Goal: Transaction & Acquisition: Purchase product/service

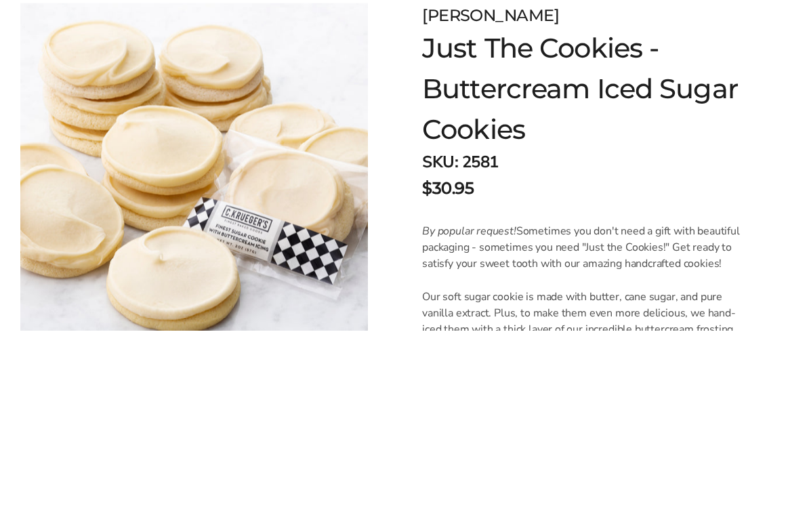
scroll to position [22, 0]
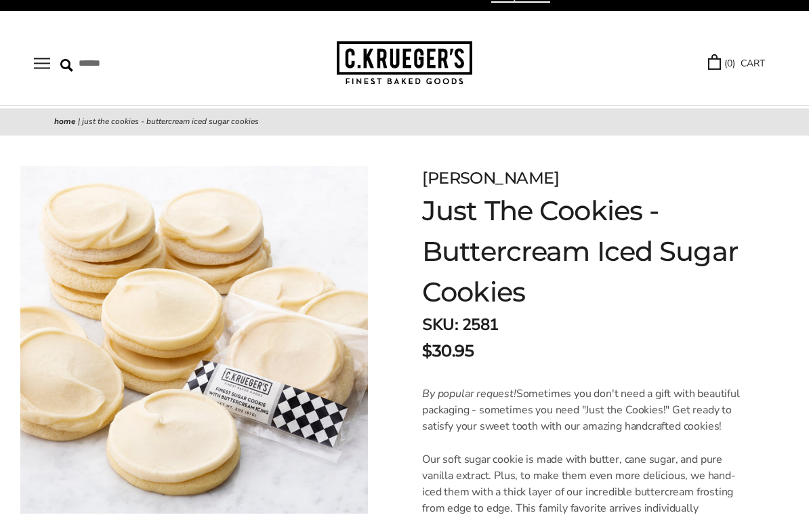
click at [39, 58] on button "Open navigation" at bounding box center [42, 64] width 16 height 12
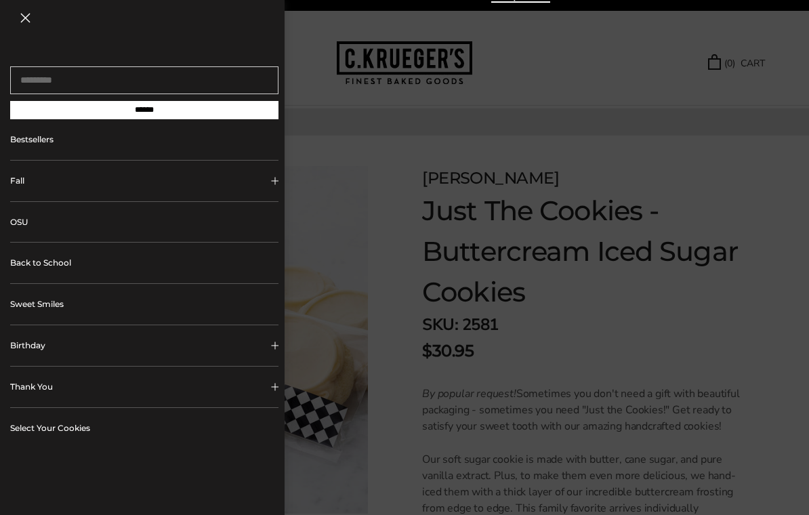
click at [19, 136] on link "Bestsellers" at bounding box center [144, 139] width 268 height 41
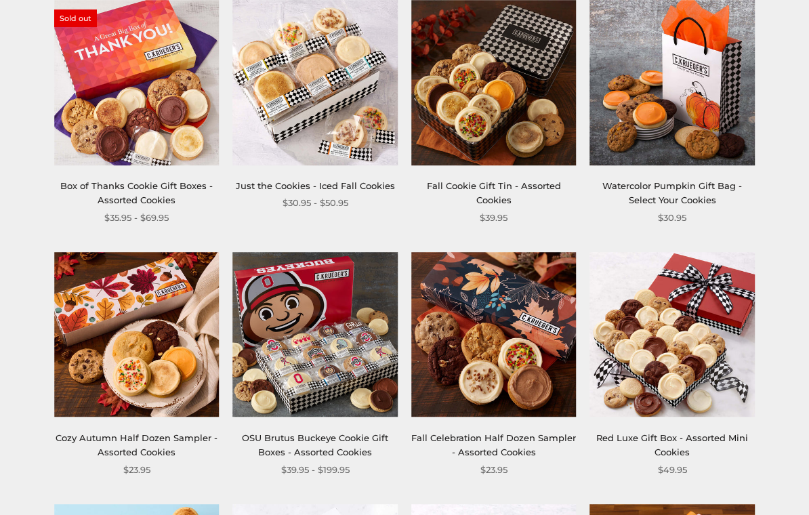
scroll to position [775, 0]
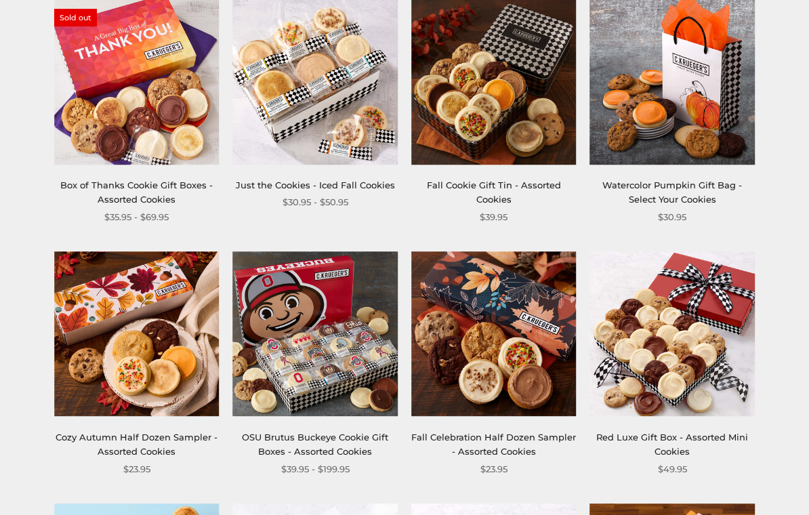
click at [307, 182] on link "Just the Cookies - Iced Fall Cookies" at bounding box center [315, 185] width 159 height 11
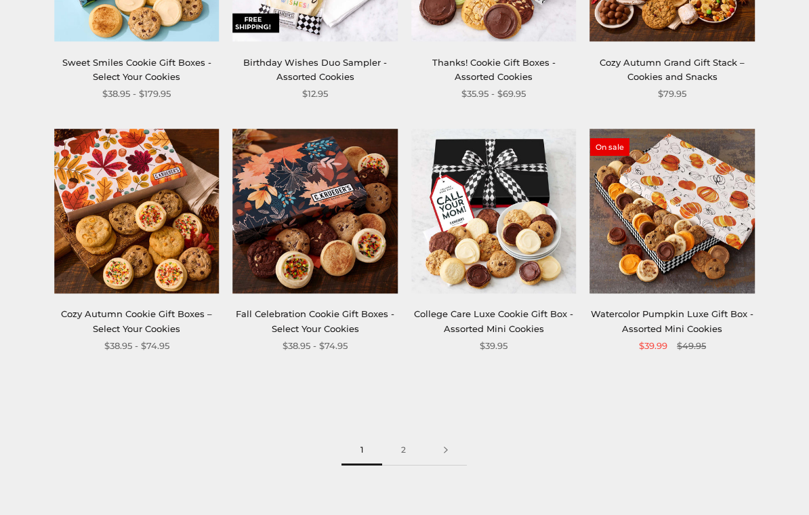
scroll to position [1402, 0]
click at [408, 442] on link "2" at bounding box center [403, 450] width 43 height 30
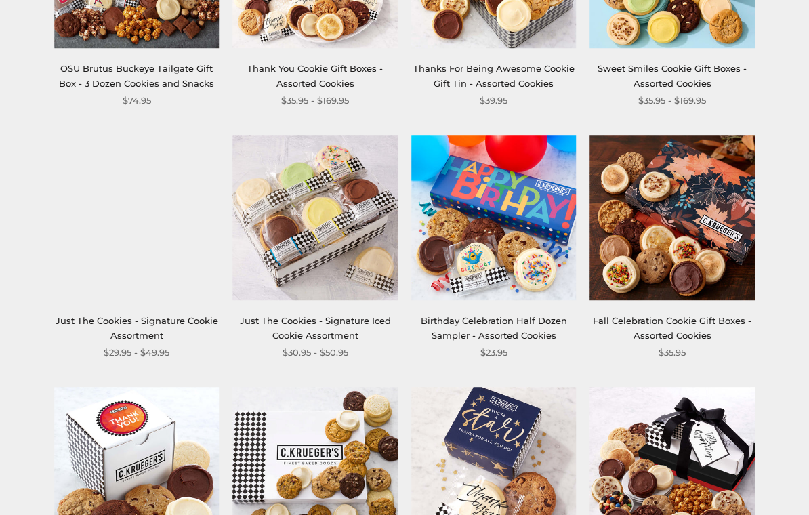
scroll to position [955, 0]
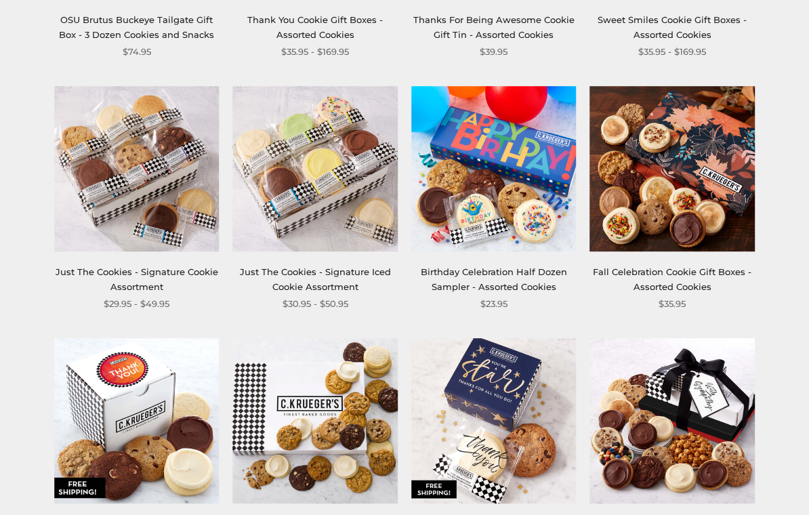
click at [306, 273] on link "Just The Cookies - Signature Iced Cookie Assortment" at bounding box center [315, 278] width 151 height 25
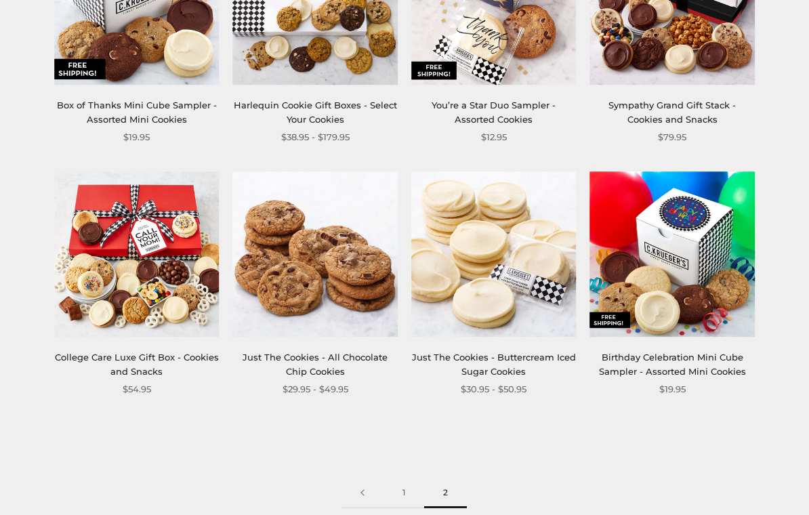
scroll to position [1374, 0]
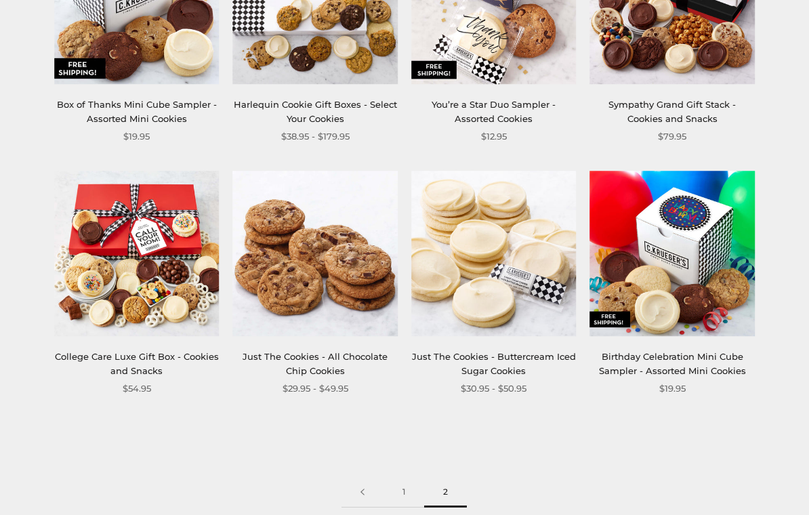
click at [495, 362] on link "Just The Cookies - Buttercream Iced Sugar Cookies" at bounding box center [494, 364] width 164 height 25
